Goal: Find specific fact: Find specific fact

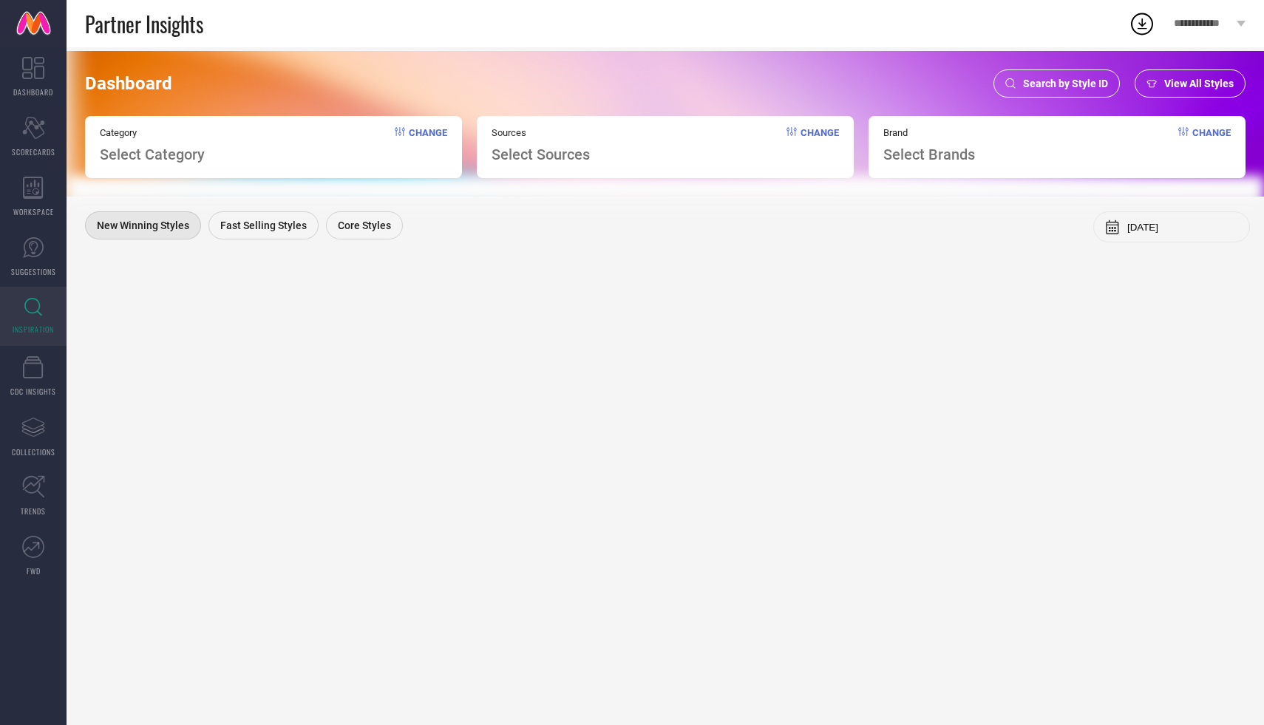
click at [1043, 87] on span "Search by Style ID" at bounding box center [1065, 84] width 85 height 12
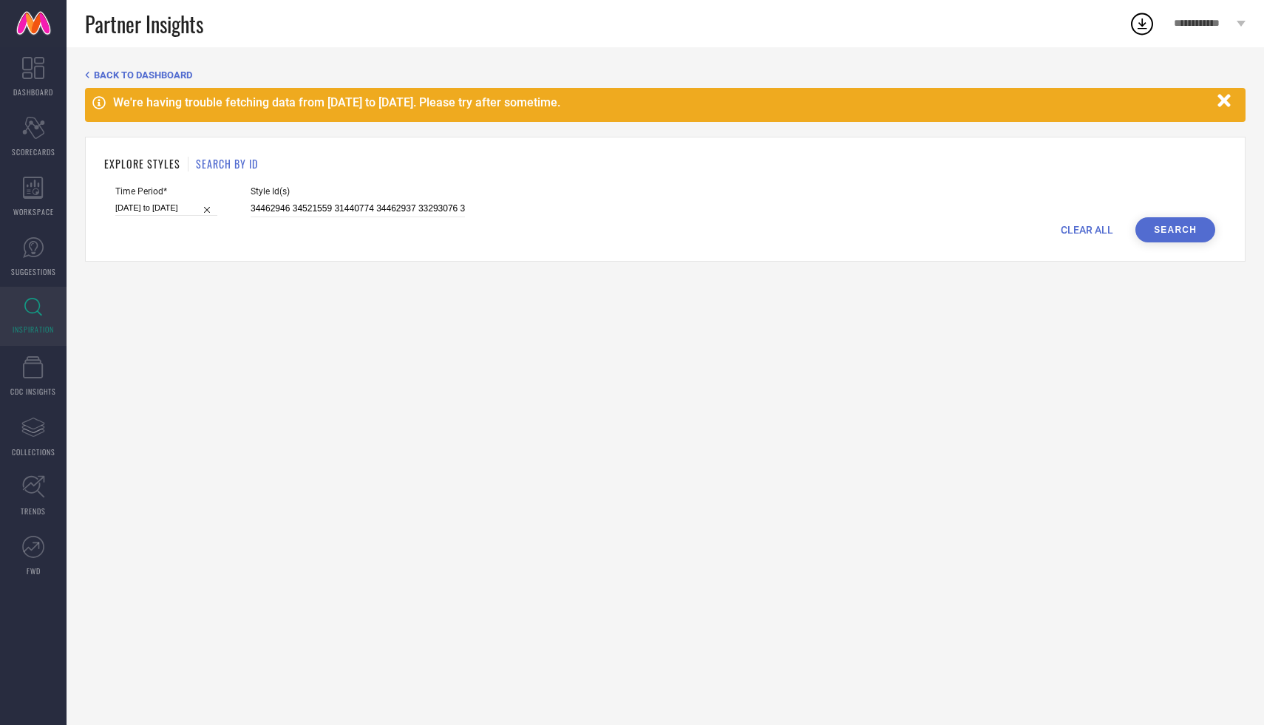
click at [1189, 229] on button "Search" at bounding box center [1175, 229] width 80 height 25
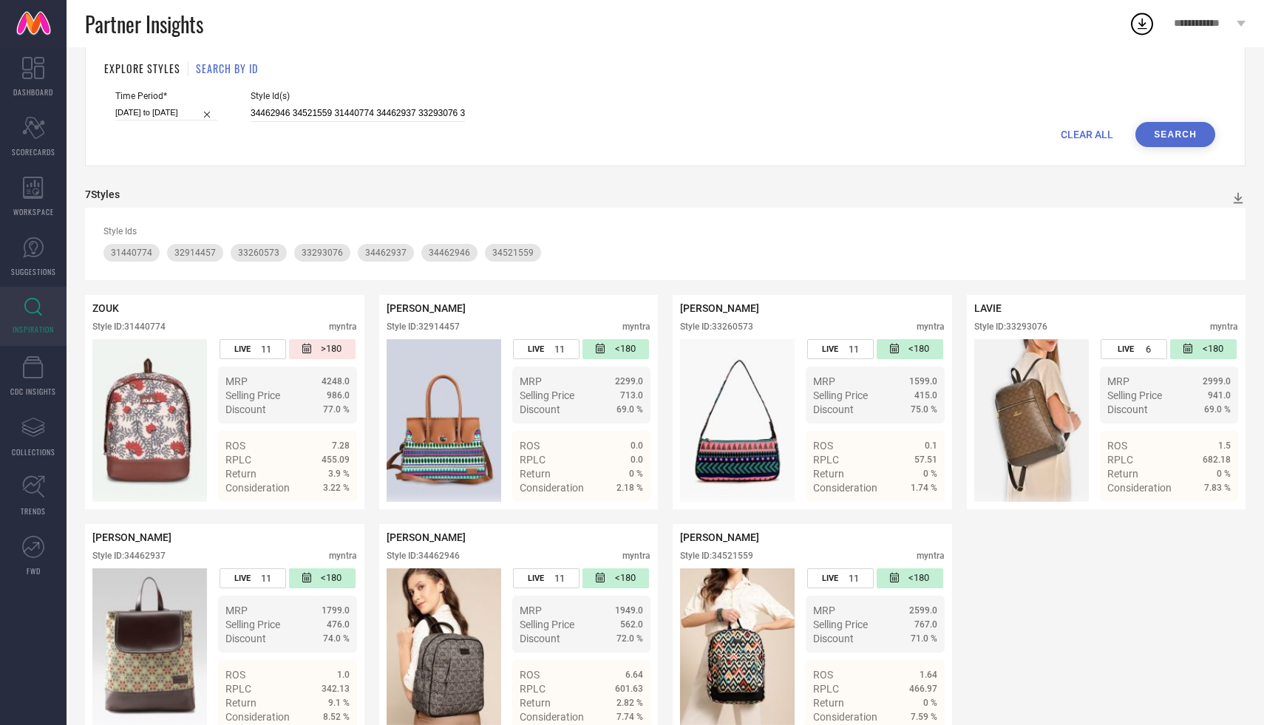
scroll to position [132, 0]
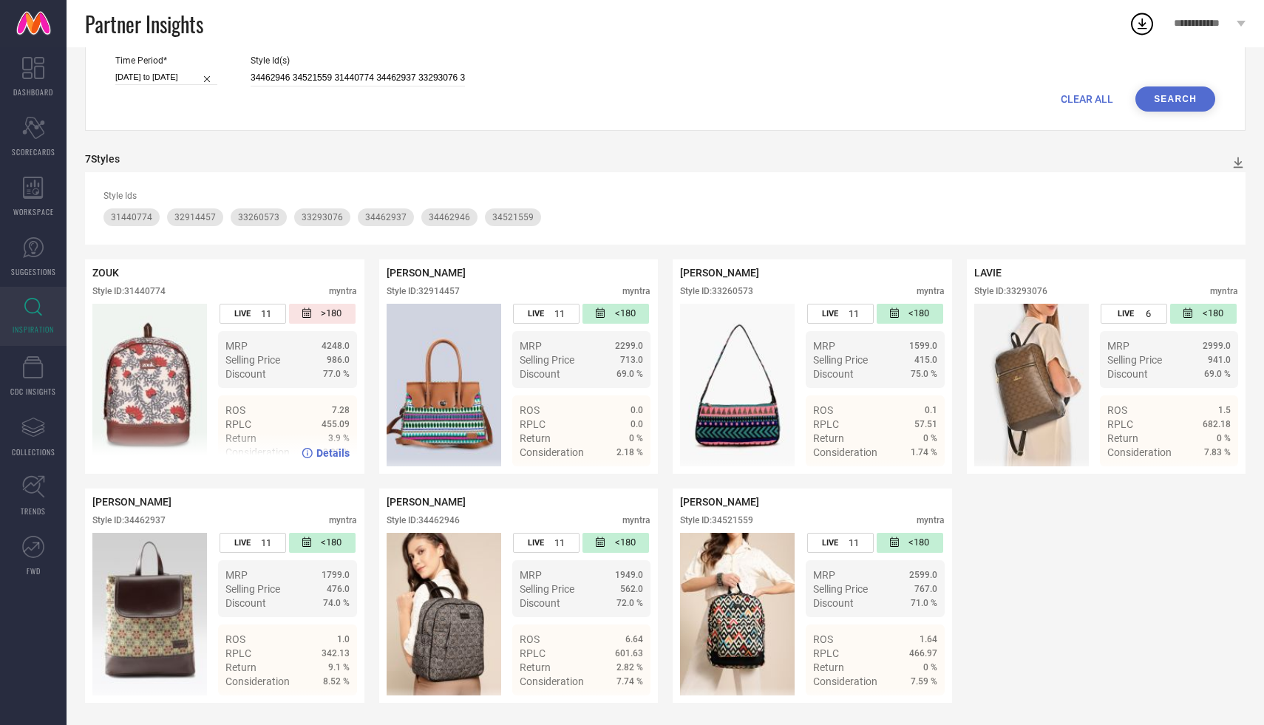
click at [139, 331] on img at bounding box center [149, 385] width 115 height 163
click at [329, 452] on span "Details" at bounding box center [332, 453] width 33 height 12
drag, startPoint x: 715, startPoint y: 515, endPoint x: 763, endPoint y: 514, distance: 48.0
click at [763, 514] on div "ANOUK Style ID: 34521559 myntra" at bounding box center [812, 514] width 265 height 37
copy div "Style ID:"
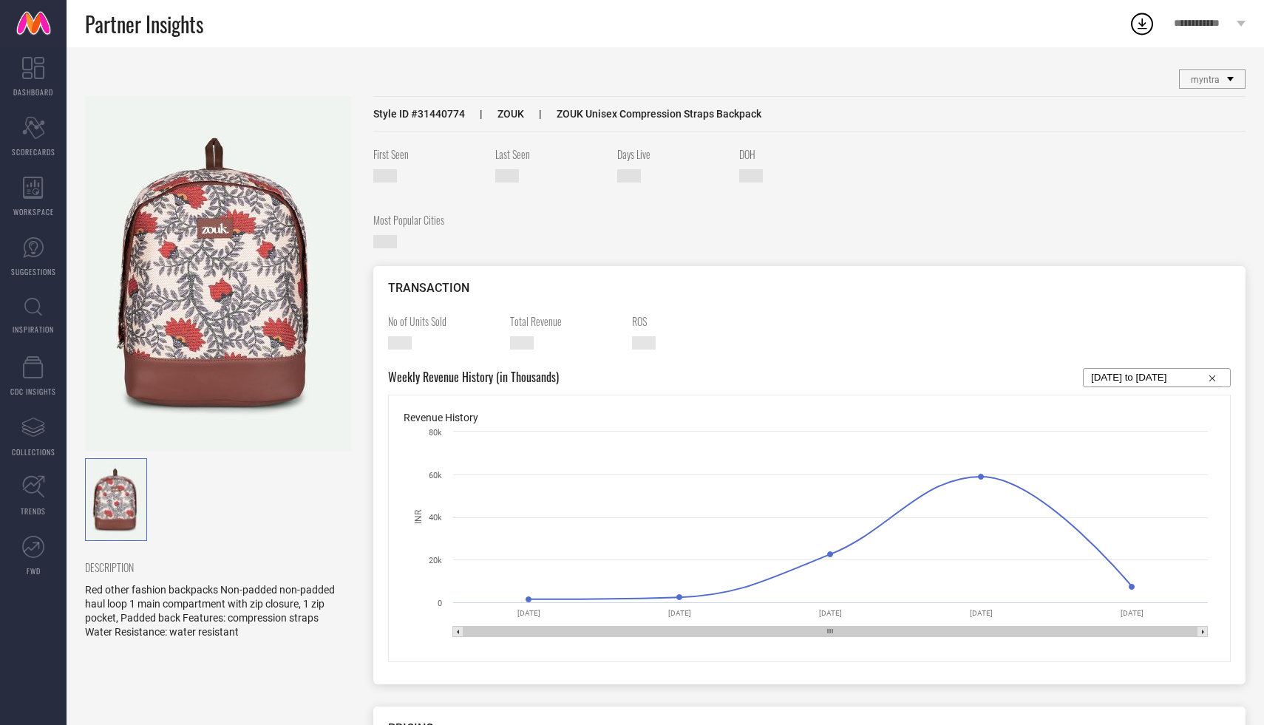
click at [141, 472] on img at bounding box center [116, 499] width 61 height 81
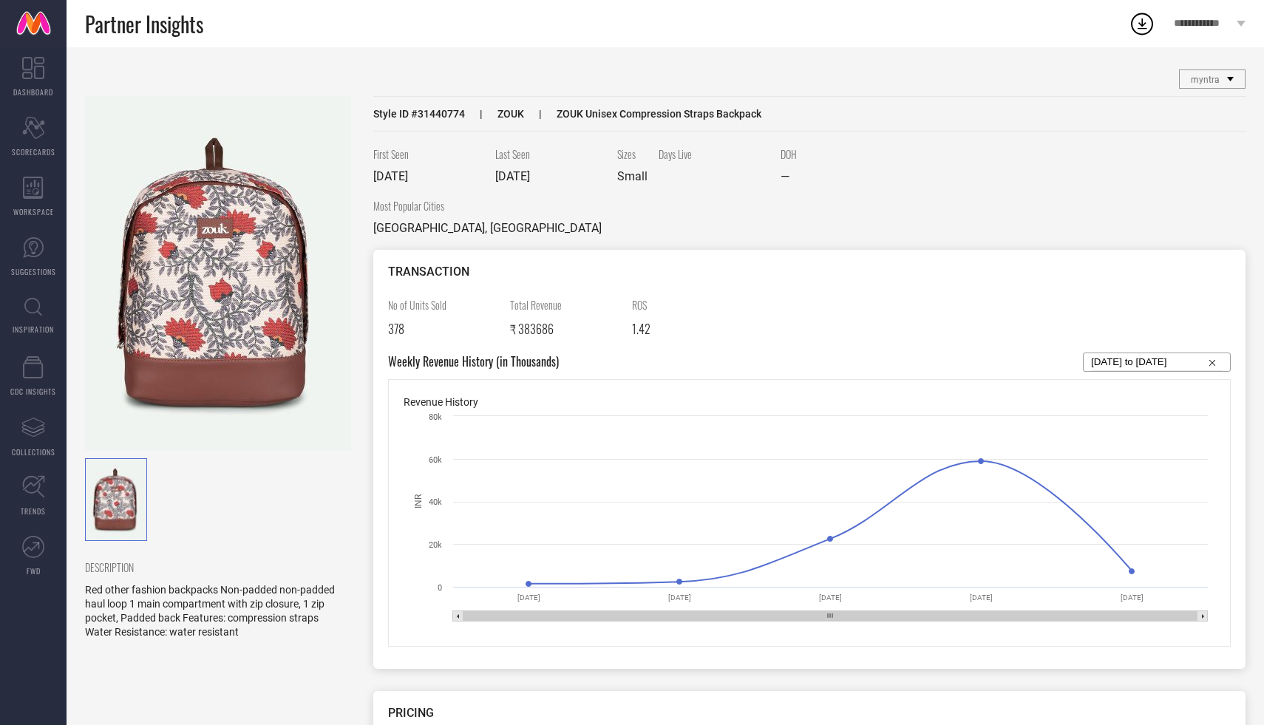
click at [276, 314] on img at bounding box center [218, 273] width 266 height 355
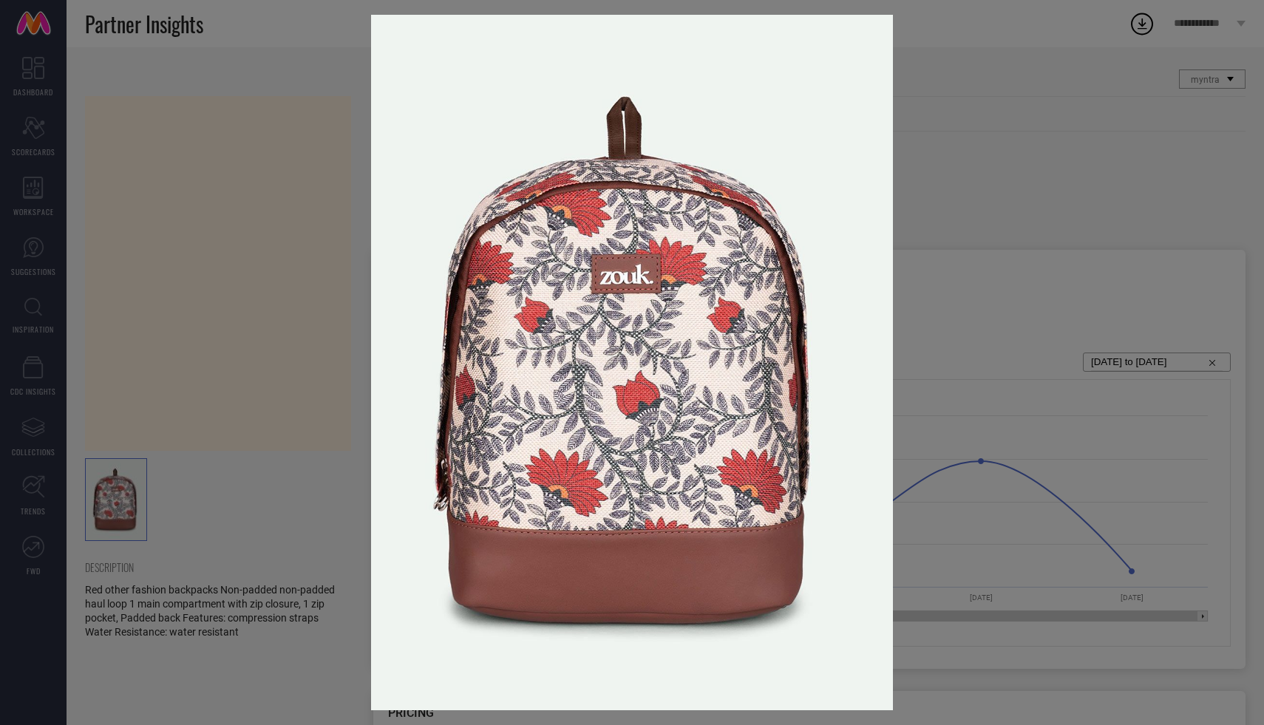
click at [276, 314] on div at bounding box center [632, 362] width 1264 height 725
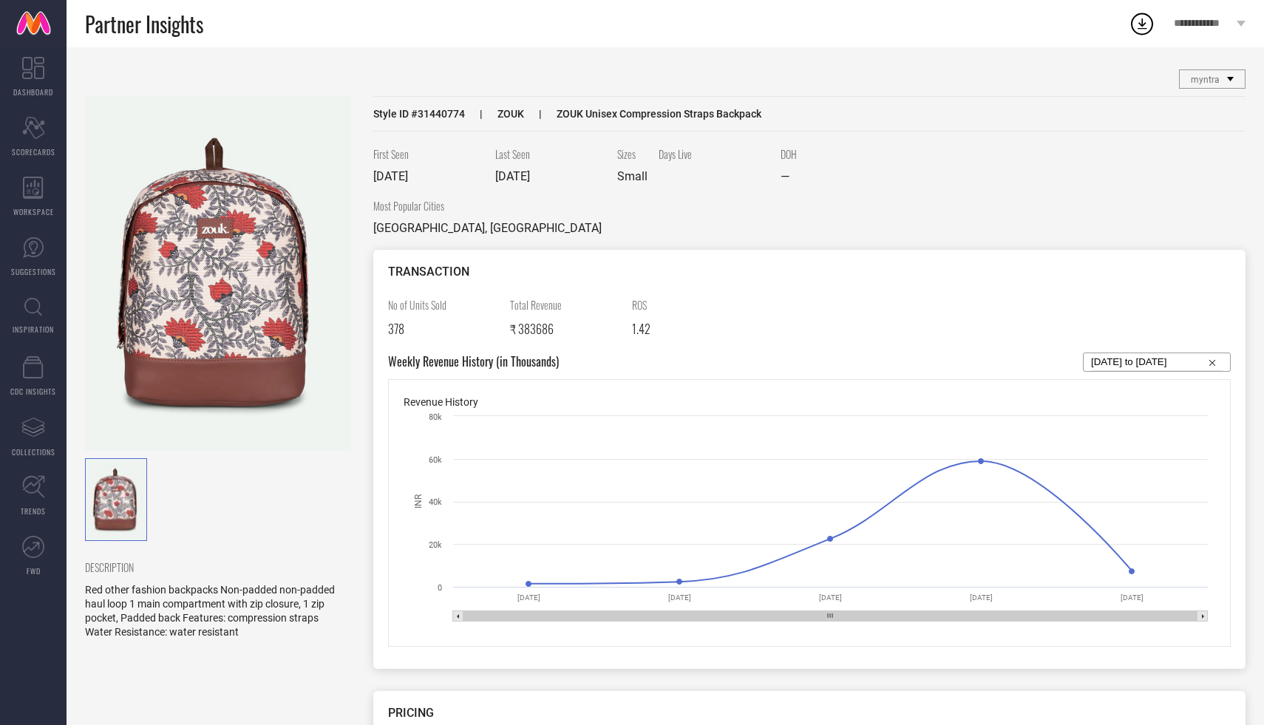
click at [276, 314] on img at bounding box center [218, 273] width 266 height 355
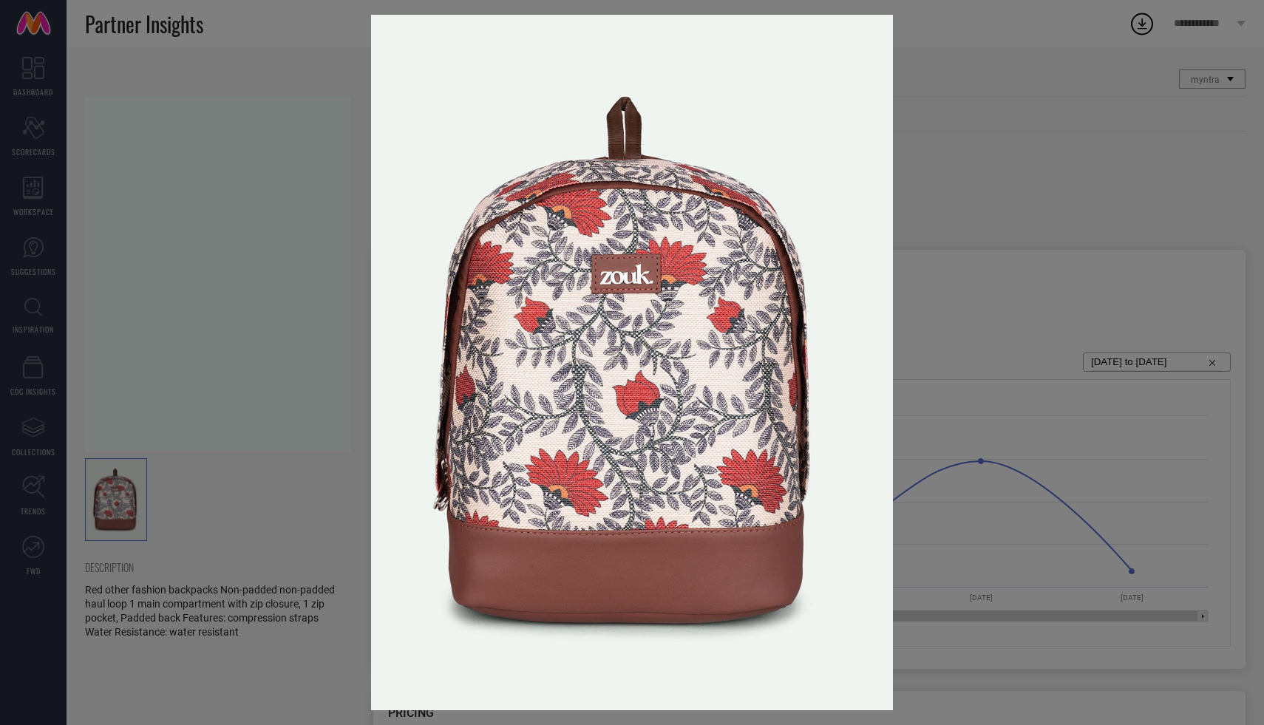
click at [276, 314] on div at bounding box center [632, 362] width 1264 height 725
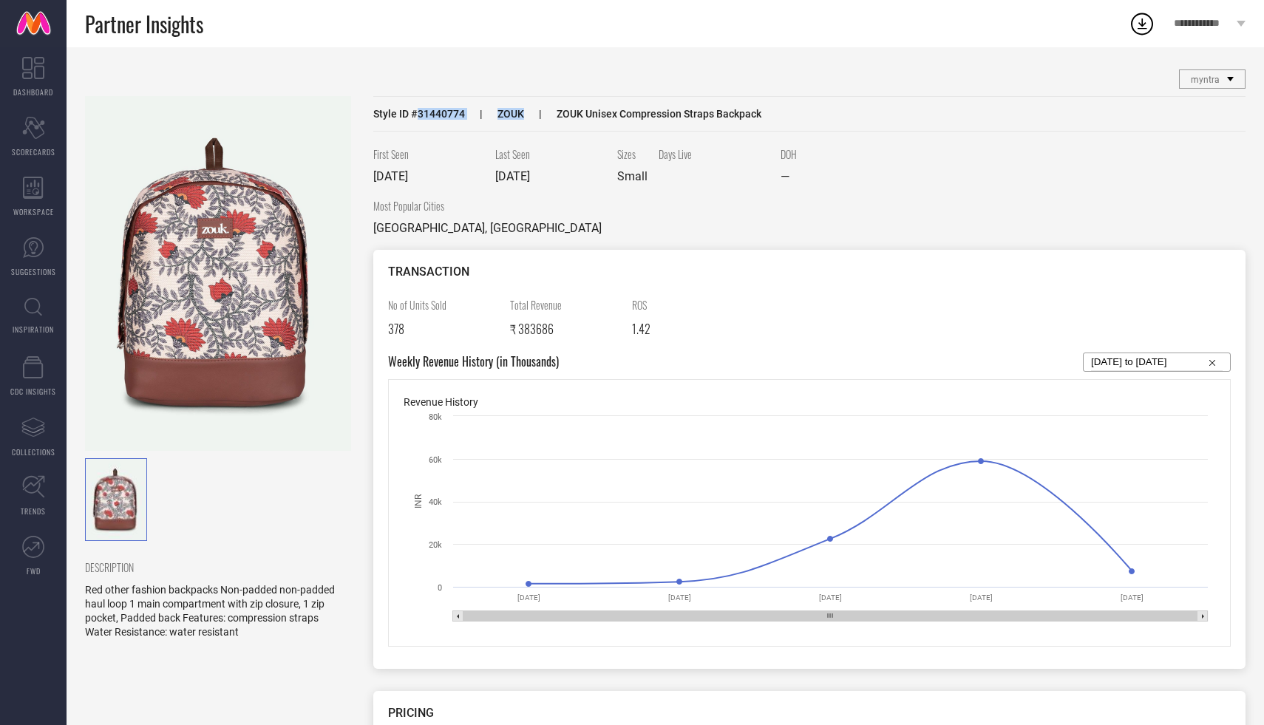
drag, startPoint x: 417, startPoint y: 114, endPoint x: 501, endPoint y: 120, distance: 84.5
click at [501, 120] on div "Style ID # 31440774 ZOUK ZOUK Unisex Compression Straps Backpack" at bounding box center [809, 113] width 872 height 35
click at [469, 109] on span "ZOUK" at bounding box center [494, 114] width 59 height 12
click at [441, 117] on span "Style ID # 31440774" at bounding box center [419, 114] width 92 height 12
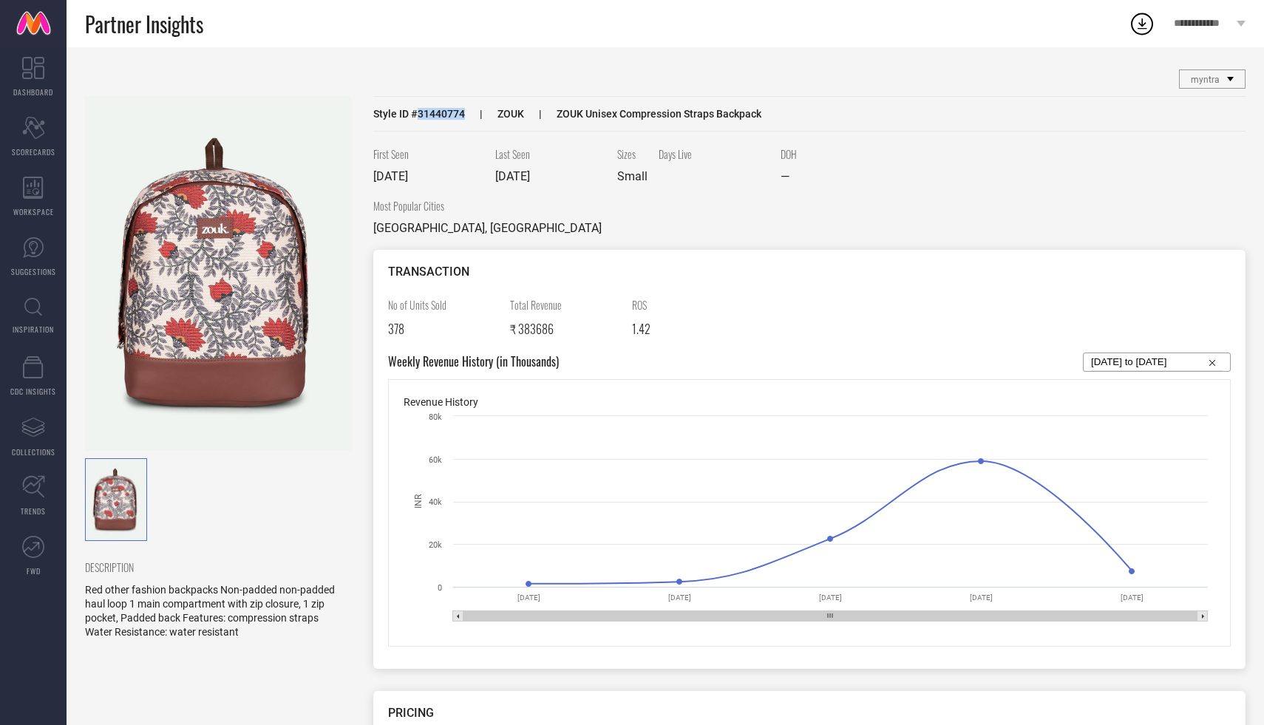
copy span "31440774"
